Goal: Task Accomplishment & Management: Use online tool/utility

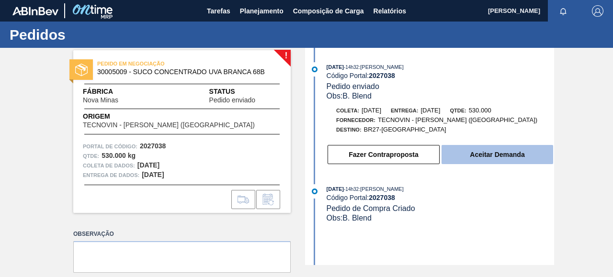
click at [495, 156] on font "Aceitar Demanda" at bounding box center [497, 155] width 55 height 8
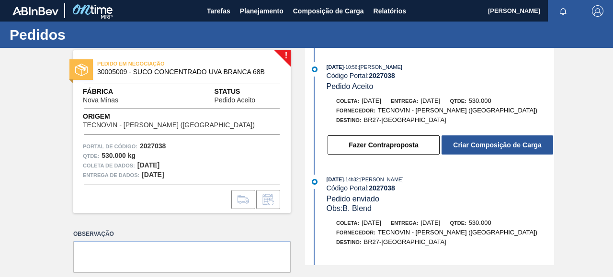
click at [477, 136] on div "Fazer Contraproposta Criar Composição de Carga" at bounding box center [430, 143] width 247 height 26
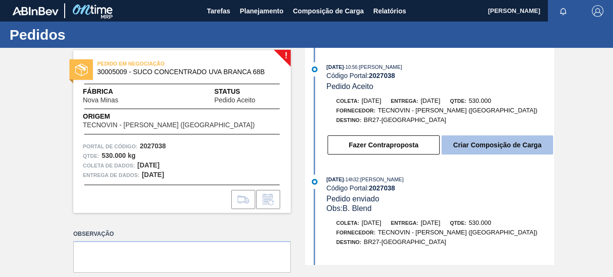
click at [477, 140] on button "Criar Composição de Carga" at bounding box center [497, 144] width 112 height 19
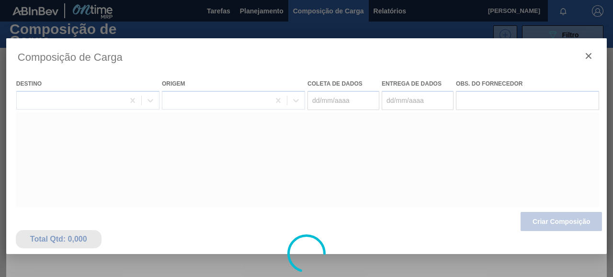
type coleta "[DATE]"
type entrega "[DATE]"
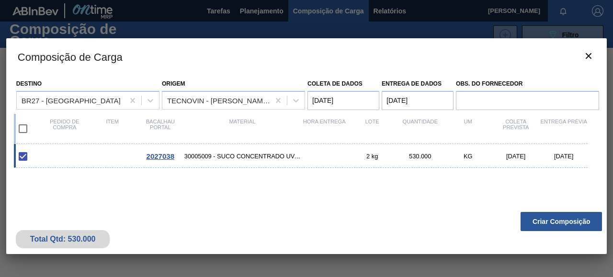
click at [273, 158] on font "30005009 - SUCO CONCENTRADO UVA BRANCA 68B" at bounding box center [260, 156] width 153 height 7
checkbox input "false"
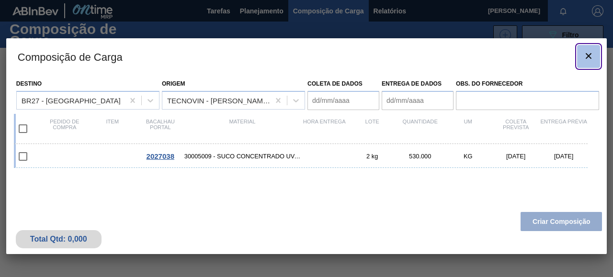
click at [587, 54] on icon "botão de ícone" at bounding box center [588, 56] width 6 height 6
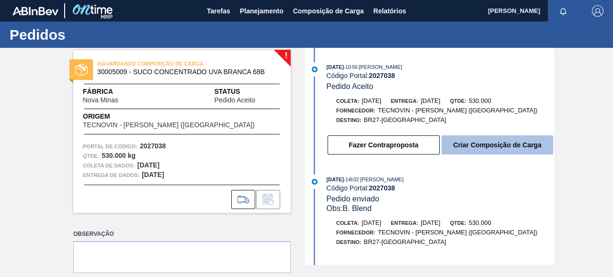
click at [476, 142] on button "Criar Composição de Carga" at bounding box center [497, 144] width 112 height 19
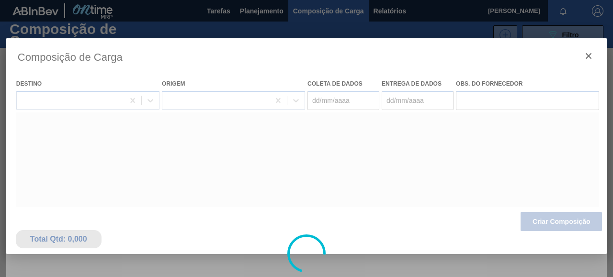
type coleta "22/09/2025"
type entrega "[DATE]"
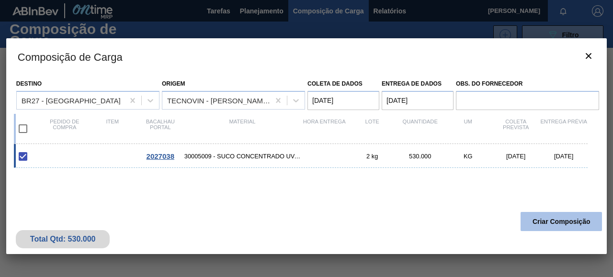
click at [566, 218] on font "Criar Composição" at bounding box center [561, 222] width 58 height 8
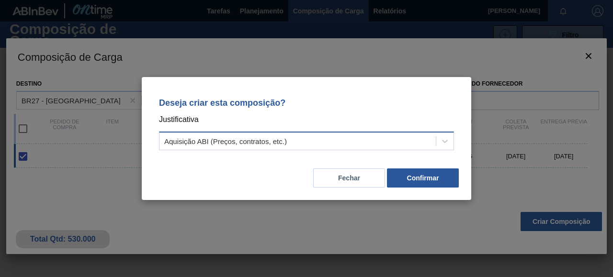
click at [242, 144] on font "Aquisição ABI (Preços, contratos, etc.)" at bounding box center [225, 141] width 123 height 8
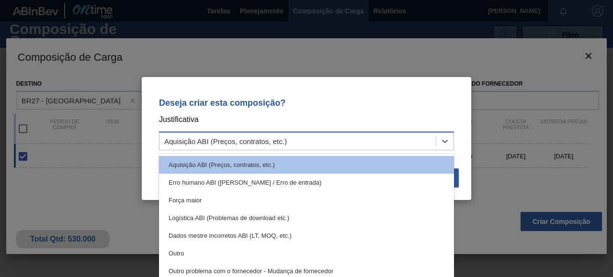
click at [242, 144] on font "Aquisição ABI (Preços, contratos, etc.)" at bounding box center [225, 141] width 123 height 8
drag, startPoint x: 293, startPoint y: 142, endPoint x: 211, endPoint y: 142, distance: 81.4
click at [211, 142] on div "Aquisição ABI (Preços, contratos, etc.)" at bounding box center [297, 142] width 276 height 14
click at [285, 113] on div "Deseja criar esta composição? Justificativa option Aquisição ABI (Preços, contr…" at bounding box center [306, 123] width 306 height 68
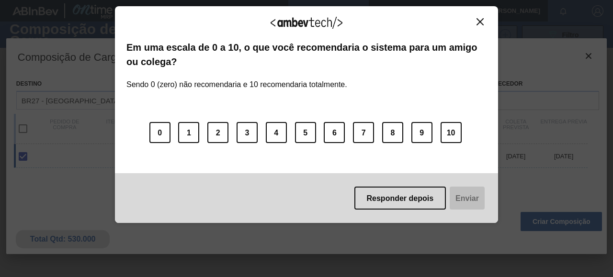
click at [480, 21] on img "Fechar" at bounding box center [479, 21] width 7 height 7
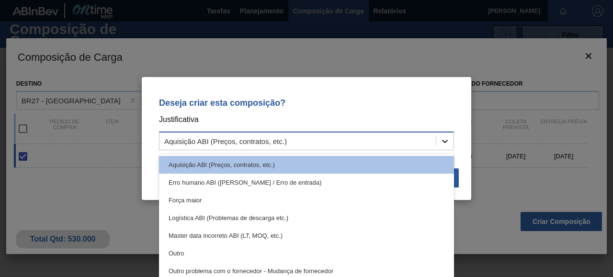
click at [444, 139] on icon at bounding box center [445, 141] width 10 height 10
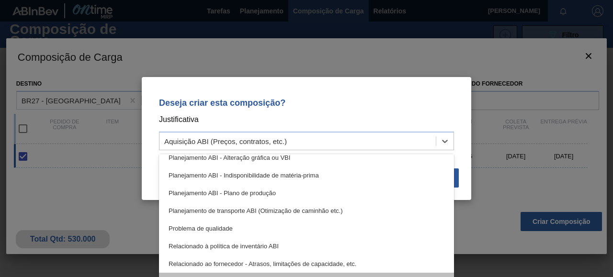
scroll to position [179, 0]
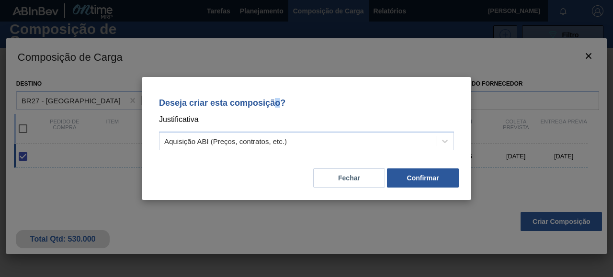
drag, startPoint x: 281, startPoint y: 85, endPoint x: 277, endPoint y: 62, distance: 23.5
click at [277, 62] on div "Deseja criar esta composição? Justificativa Aquisição ABI (Preços, contratos, e…" at bounding box center [306, 138] width 613 height 277
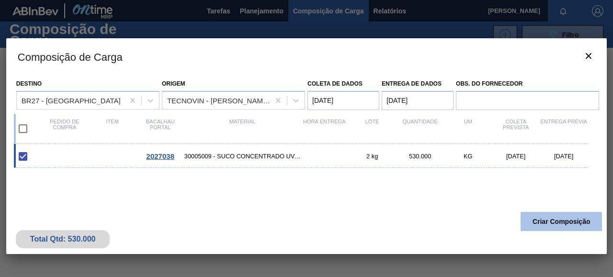
click at [548, 214] on button "Criar Composição" at bounding box center [560, 221] width 81 height 19
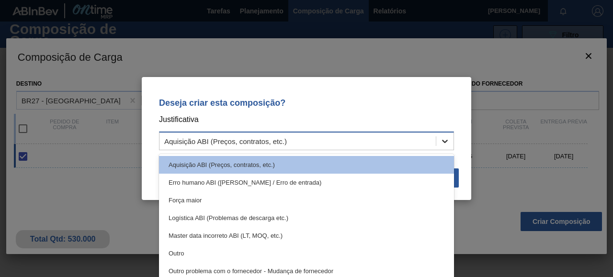
click at [448, 141] on icon at bounding box center [445, 141] width 10 height 10
click at [441, 143] on icon at bounding box center [445, 141] width 10 height 10
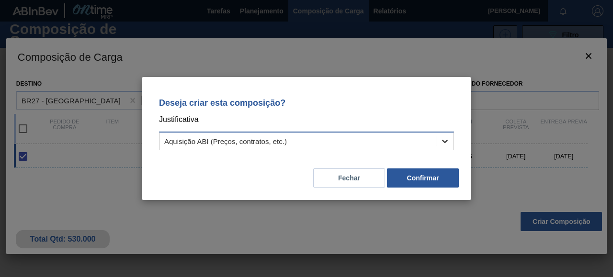
click at [444, 146] on div at bounding box center [444, 141] width 17 height 17
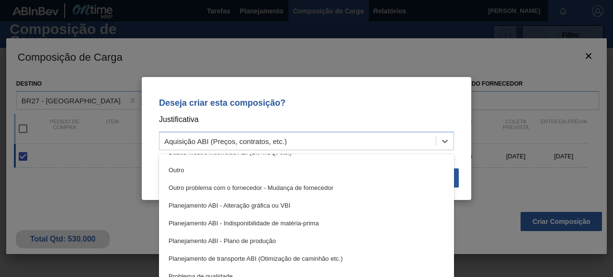
scroll to position [131, 0]
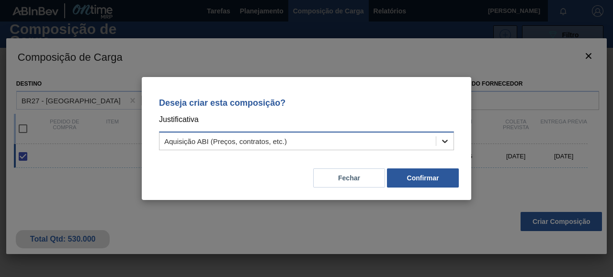
click at [436, 140] on div at bounding box center [444, 141] width 17 height 17
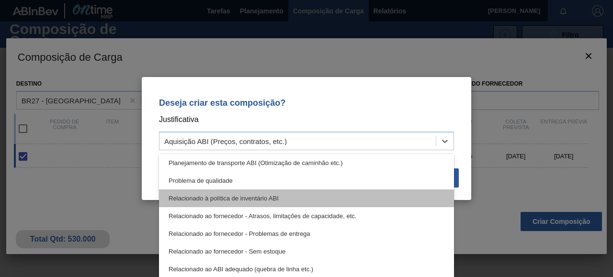
scroll to position [179, 0]
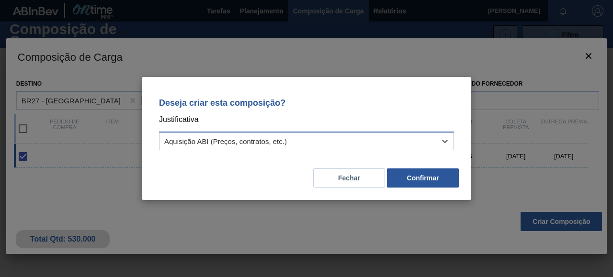
click at [360, 140] on div "Aquisição ABI (Preços, contratos, etc.)" at bounding box center [297, 142] width 276 height 14
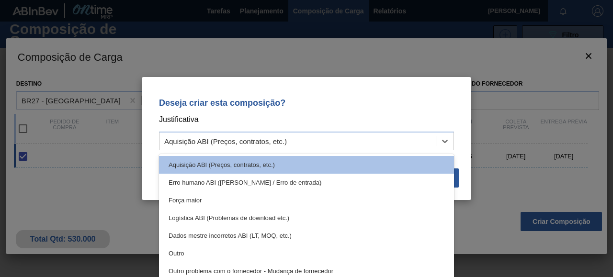
click at [283, 201] on div "Força maior" at bounding box center [306, 200] width 295 height 18
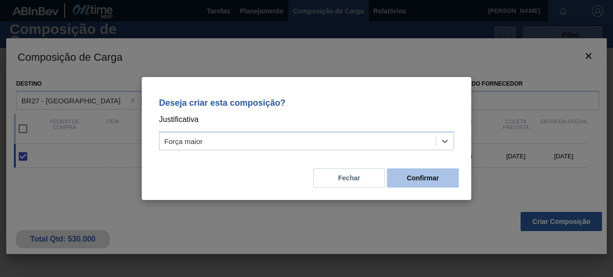
click at [421, 182] on button "Confirmar" at bounding box center [423, 178] width 72 height 19
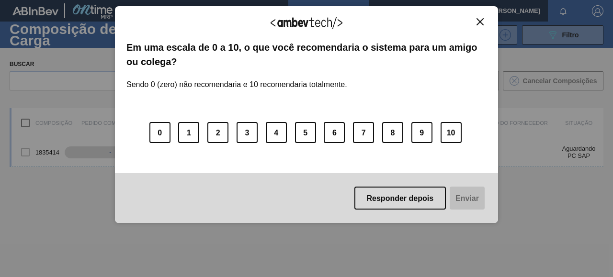
click at [482, 22] on img "Fechar" at bounding box center [479, 21] width 7 height 7
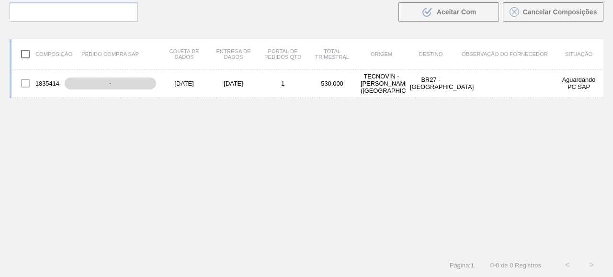
scroll to position [0, 0]
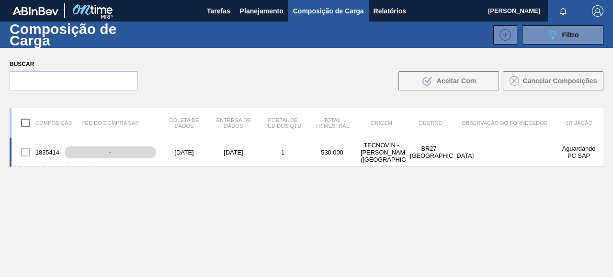
click at [24, 153] on div at bounding box center [25, 152] width 20 height 20
click at [274, 9] on font "Planejamento" at bounding box center [262, 11] width 44 height 8
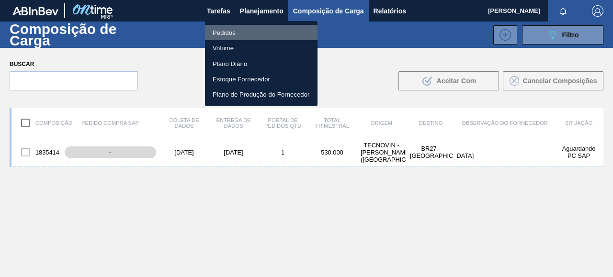
click at [234, 32] on font "Pedidos" at bounding box center [224, 32] width 23 height 7
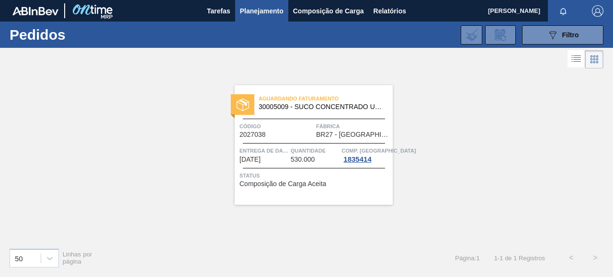
click at [329, 131] on font "BR27 - [GEOGRAPHIC_DATA]" at bounding box center [362, 135] width 92 height 8
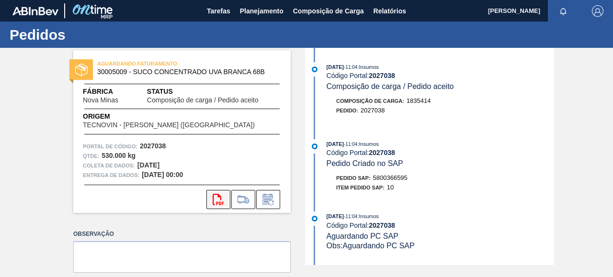
click at [224, 200] on button "svg{fill:#ff0000}" at bounding box center [218, 199] width 24 height 19
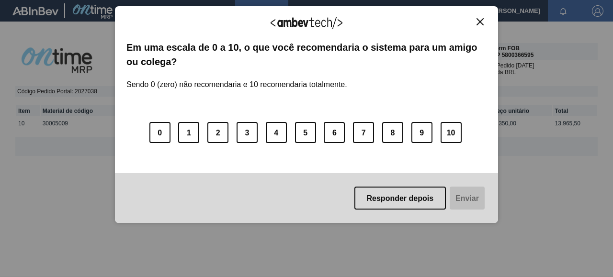
click at [486, 19] on button "Fechar" at bounding box center [479, 22] width 13 height 8
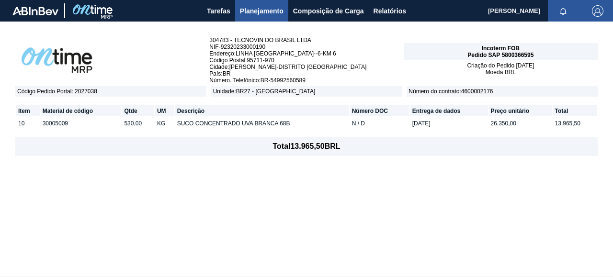
drag, startPoint x: 507, startPoint y: 123, endPoint x: 485, endPoint y: 121, distance: 22.6
click at [485, 121] on tr "10 30005009 530,00 KG SUCO CONCENTRADO UVA BRANCA 68B N / D [DATE] 26.350,00 13…" at bounding box center [306, 122] width 580 height 11
click at [484, 144] on footer "Total 13.965,50 BRL" at bounding box center [306, 146] width 582 height 19
